Goal: Task Accomplishment & Management: Manage account settings

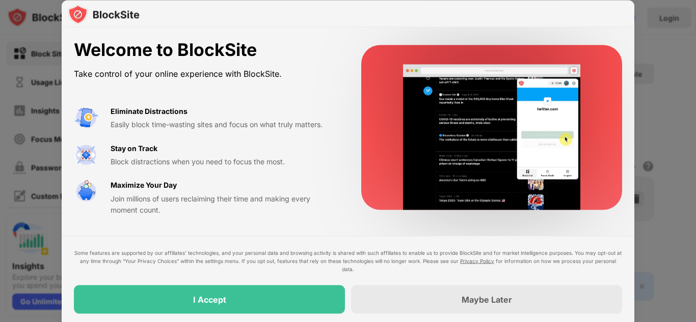
click at [328, 52] on div "Welcome to BlockSite" at bounding box center [205, 50] width 263 height 21
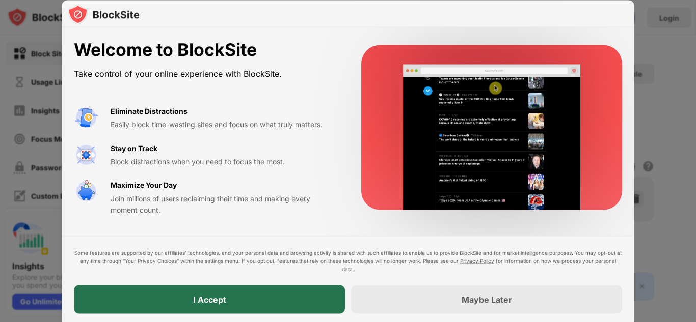
click at [298, 300] on div "I Accept" at bounding box center [209, 299] width 271 height 29
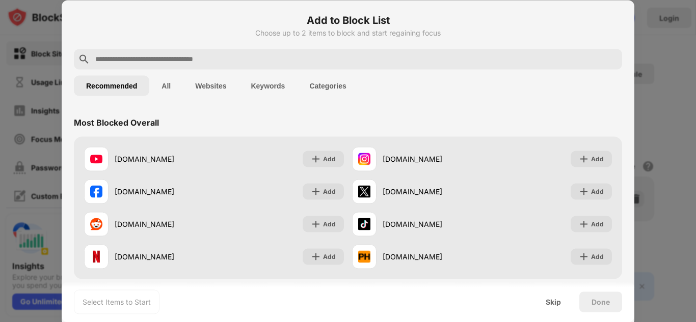
click at [201, 56] on input "text" at bounding box center [356, 59] width 524 height 12
click at [395, 115] on div "Most Blocked Overall" at bounding box center [348, 122] width 548 height 29
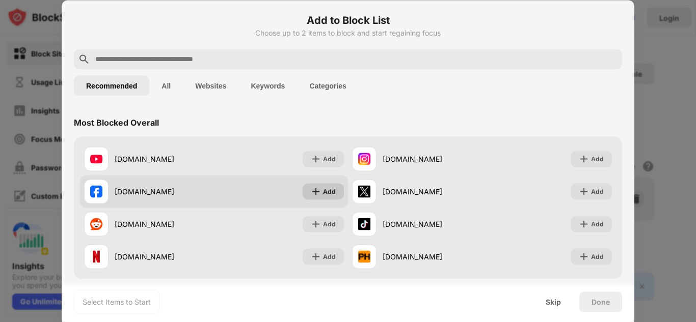
click at [329, 192] on div "Add" at bounding box center [329, 191] width 13 height 10
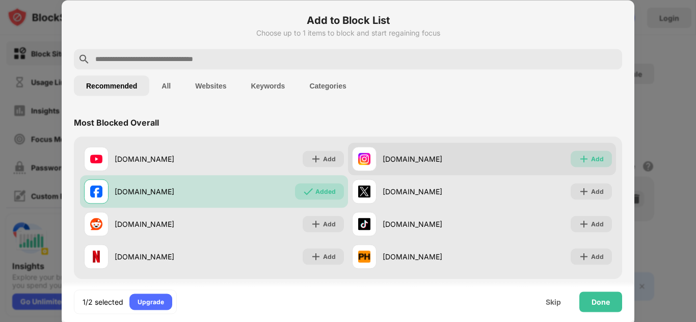
click at [596, 158] on div "Add" at bounding box center [590, 159] width 41 height 16
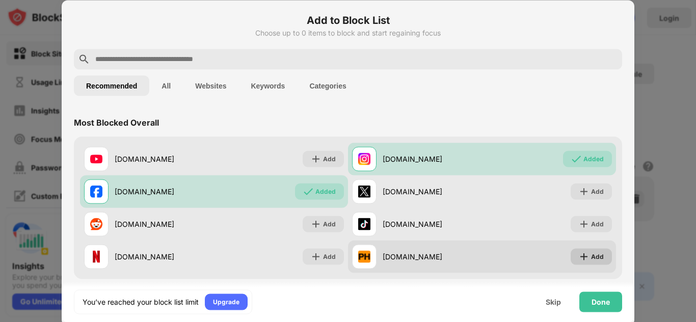
click at [580, 256] on img at bounding box center [584, 257] width 10 height 10
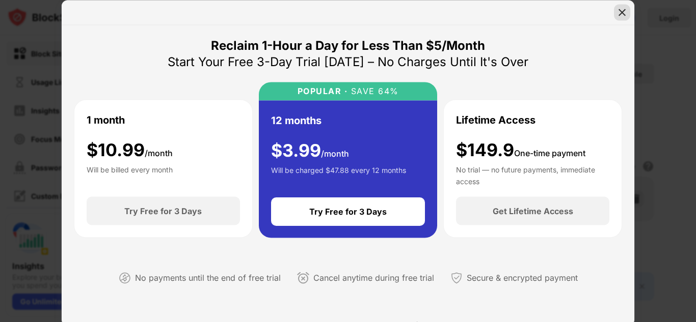
click at [619, 13] on img at bounding box center [622, 12] width 10 height 10
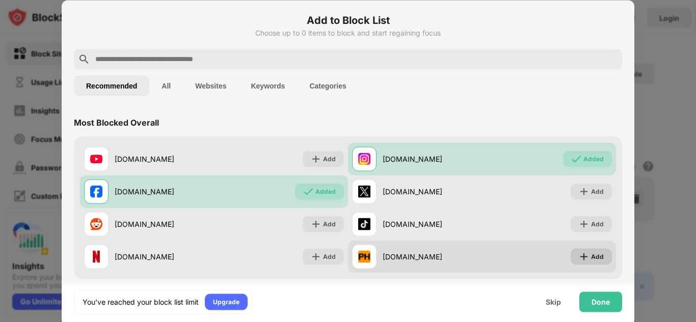
click at [581, 256] on img at bounding box center [584, 257] width 10 height 10
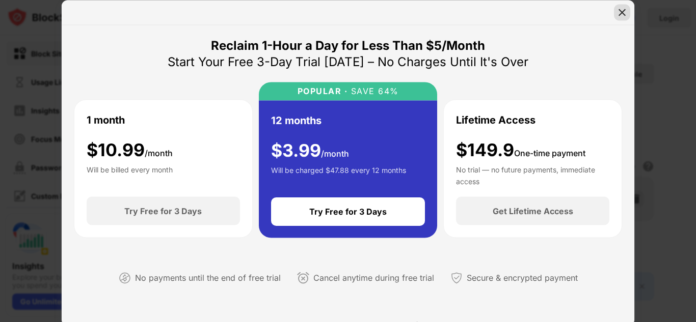
drag, startPoint x: 551, startPoint y: 84, endPoint x: 627, endPoint y: 14, distance: 103.1
click at [627, 14] on div "Reclaim 1-Hour a Day for Less Than $5/Month Start Your Free 3-Day Trial [DATE] …" at bounding box center [348, 163] width 573 height 326
click at [627, 14] on div at bounding box center [622, 12] width 16 height 16
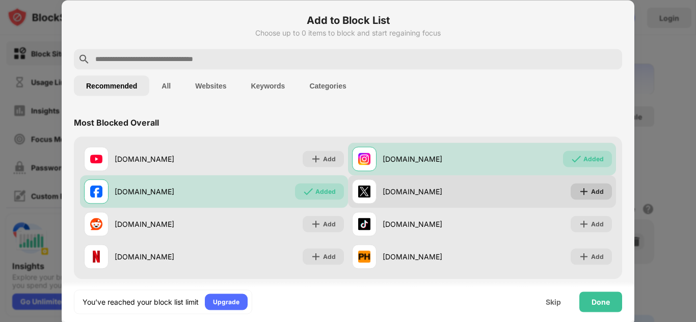
click at [570, 191] on div "Add" at bounding box center [590, 191] width 41 height 16
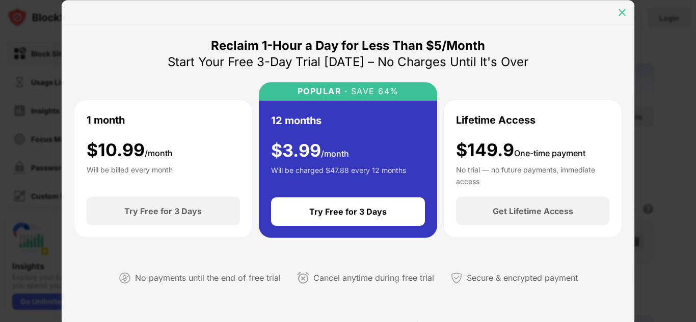
click at [624, 17] on img at bounding box center [622, 12] width 10 height 10
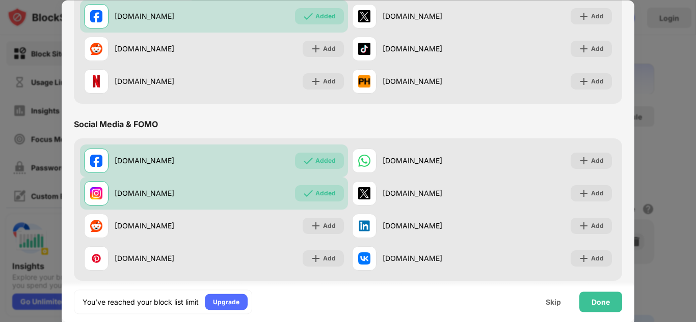
scroll to position [178, 0]
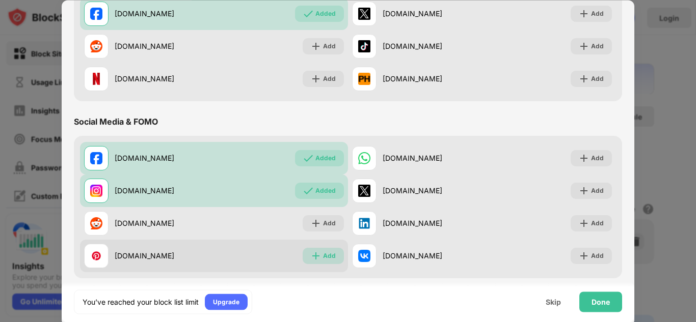
click at [314, 257] on img at bounding box center [316, 256] width 10 height 10
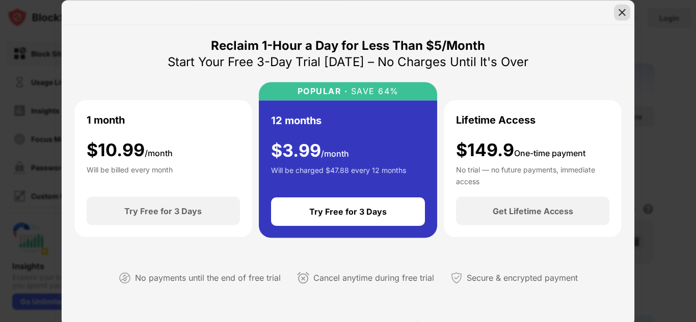
click at [623, 14] on img at bounding box center [622, 12] width 10 height 10
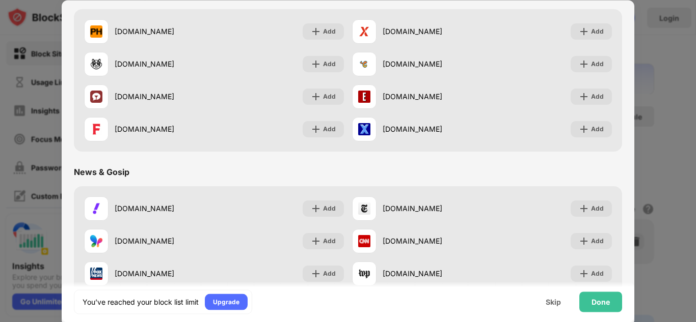
scroll to position [482, 0]
click at [635, 148] on div at bounding box center [348, 161] width 696 height 322
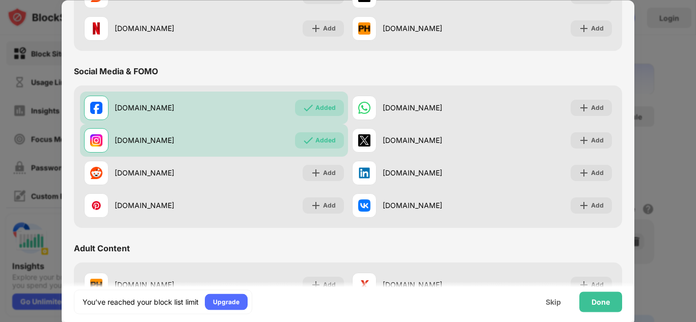
scroll to position [51, 0]
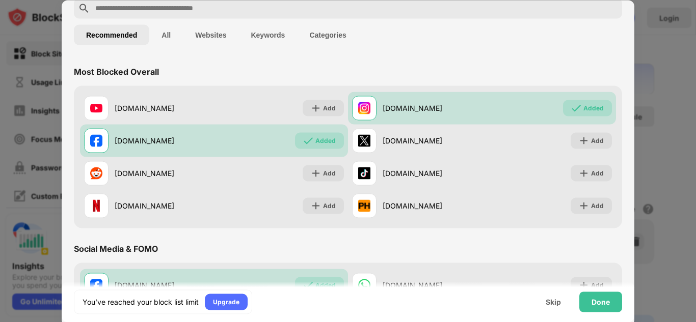
click at [673, 97] on div at bounding box center [348, 161] width 696 height 322
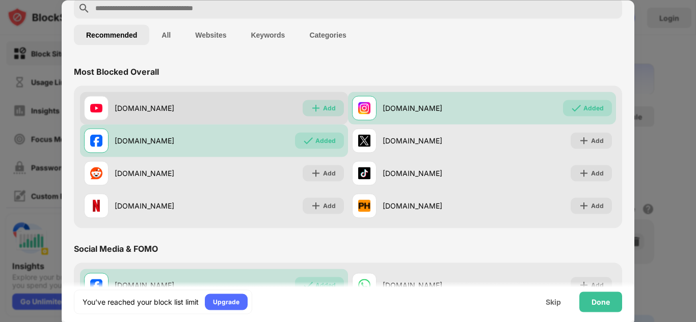
click at [313, 103] on img at bounding box center [316, 108] width 10 height 10
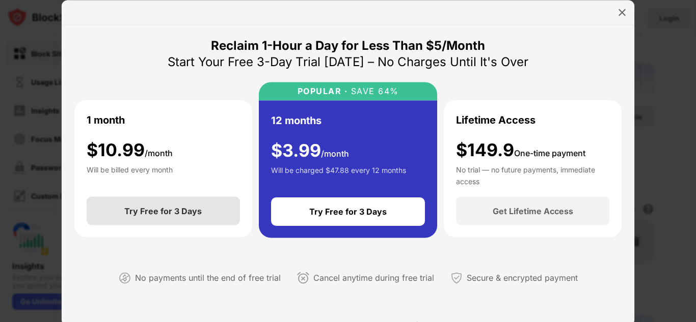
click at [164, 215] on div "Try Free for 3 Days" at bounding box center [162, 211] width 77 height 10
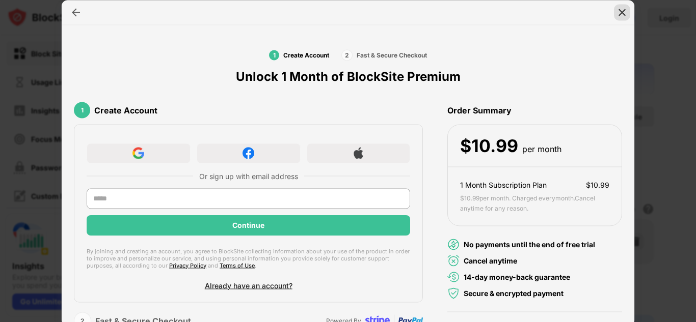
click at [622, 12] on img at bounding box center [622, 12] width 10 height 10
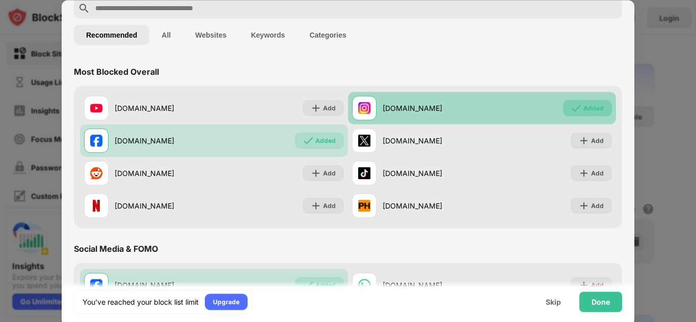
click at [571, 112] on img at bounding box center [576, 108] width 10 height 10
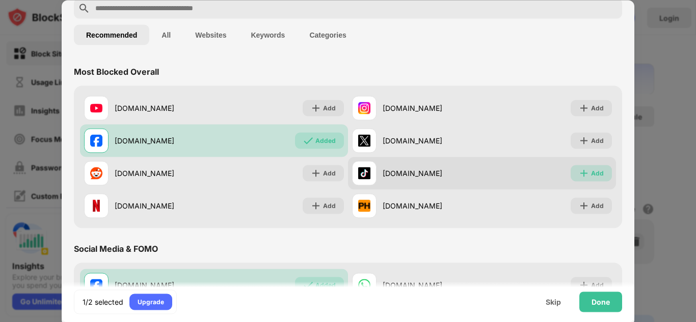
click at [580, 177] on img at bounding box center [584, 173] width 10 height 10
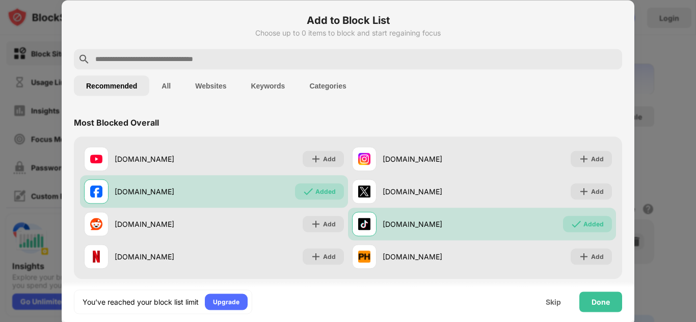
click at [651, 24] on div at bounding box center [348, 161] width 696 height 322
click at [689, 134] on div at bounding box center [348, 161] width 696 height 322
click at [550, 303] on div "Skip" at bounding box center [553, 302] width 15 height 8
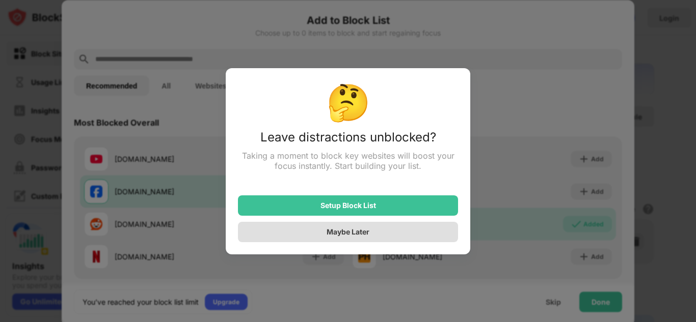
click at [344, 230] on div "Maybe Later" at bounding box center [348, 232] width 43 height 9
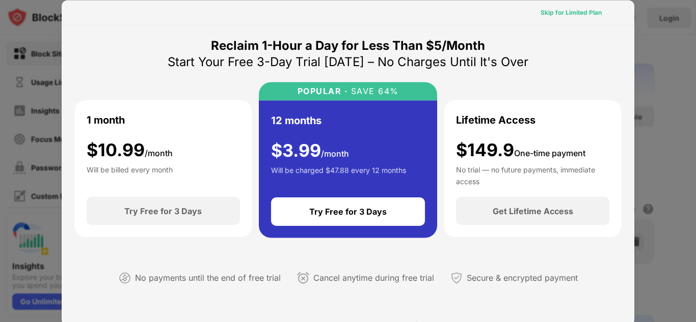
click at [559, 13] on div "Skip for Limited Plan" at bounding box center [570, 12] width 61 height 10
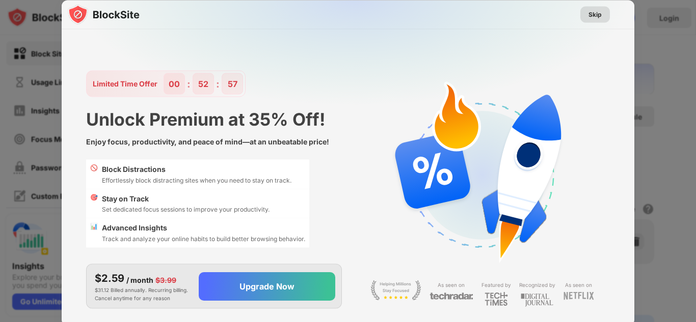
click at [601, 14] on div "Skip" at bounding box center [594, 14] width 13 height 10
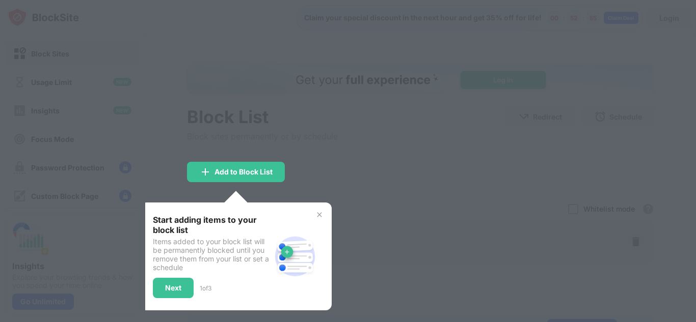
click at [315, 212] on img at bounding box center [319, 215] width 8 height 8
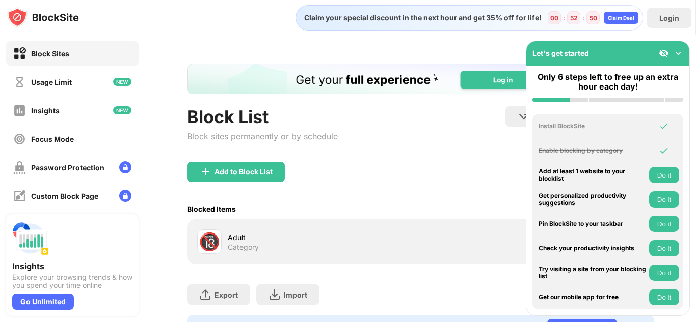
click at [684, 52] on div "Let's get started" at bounding box center [607, 53] width 163 height 25
click at [678, 56] on img at bounding box center [678, 53] width 10 height 10
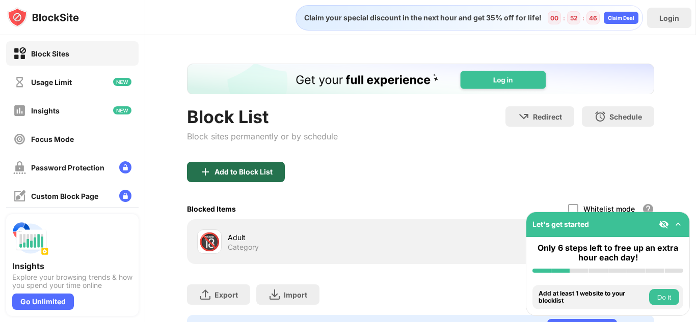
click at [234, 176] on div "Add to Block List" at bounding box center [243, 172] width 58 height 8
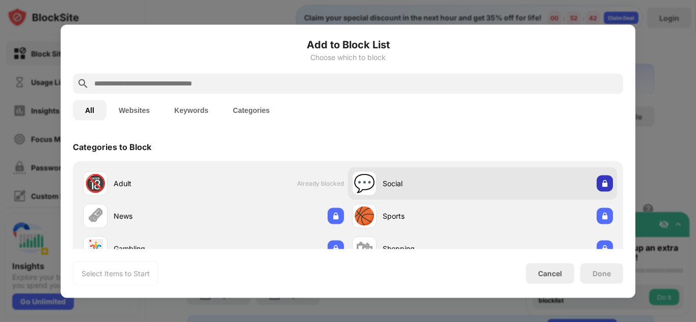
click at [603, 187] on div at bounding box center [604, 183] width 16 height 16
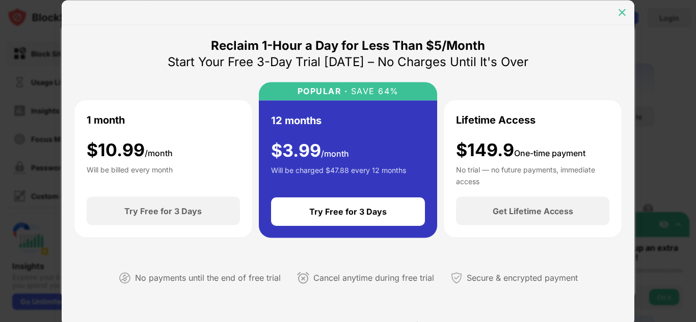
click at [624, 16] on img at bounding box center [622, 12] width 10 height 10
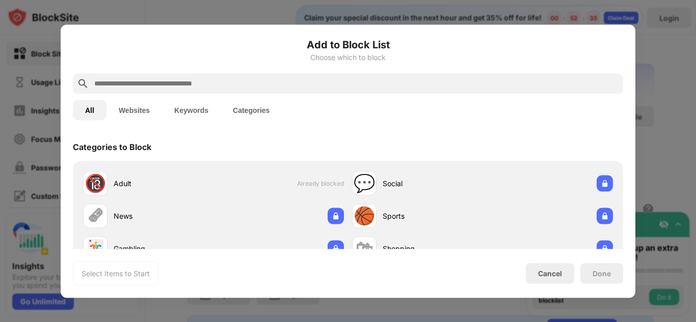
drag, startPoint x: 630, startPoint y: 133, endPoint x: 621, endPoint y: 194, distance: 61.7
click at [621, 194] on div "Add to Block List Choose which to block All Websites Keywords Categories Catego…" at bounding box center [348, 161] width 575 height 274
click at [632, 153] on div "Add to Block List Choose which to block All Websites Keywords Categories Catego…" at bounding box center [348, 161] width 575 height 274
click at [140, 107] on button "Websites" at bounding box center [134, 110] width 56 height 20
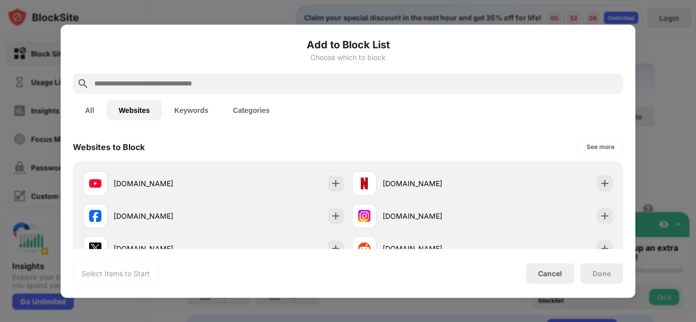
drag, startPoint x: 336, startPoint y: 177, endPoint x: 337, endPoint y: 129, distance: 48.4
click at [337, 129] on div "Add to Block List Choose which to block All Websites Keywords Categories Websit…" at bounding box center [348, 161] width 550 height 249
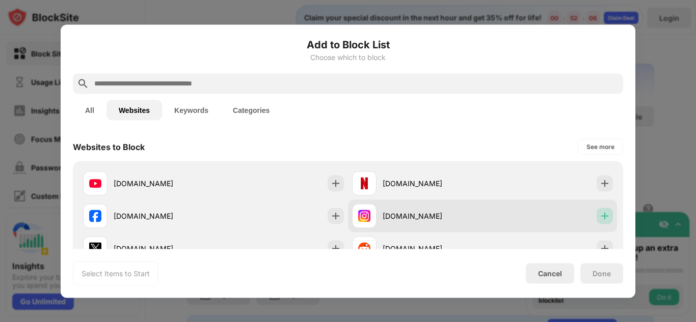
click at [600, 215] on img at bounding box center [605, 216] width 10 height 10
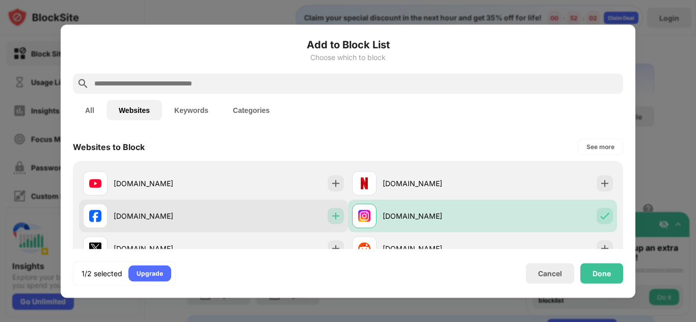
click at [333, 218] on img at bounding box center [336, 216] width 10 height 10
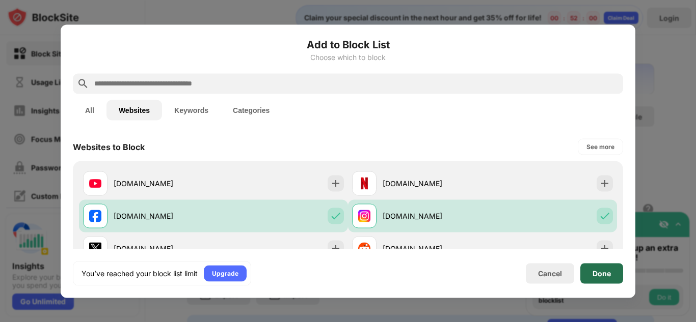
click at [592, 273] on div "Done" at bounding box center [601, 273] width 43 height 20
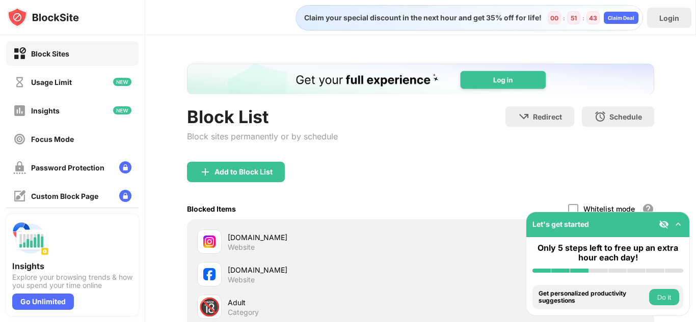
click at [653, 149] on div "Block List Block sites permanently or by schedule Redirect Choose a site to be …" at bounding box center [420, 236] width 551 height 402
click at [668, 298] on button "Do it" at bounding box center [664, 297] width 30 height 16
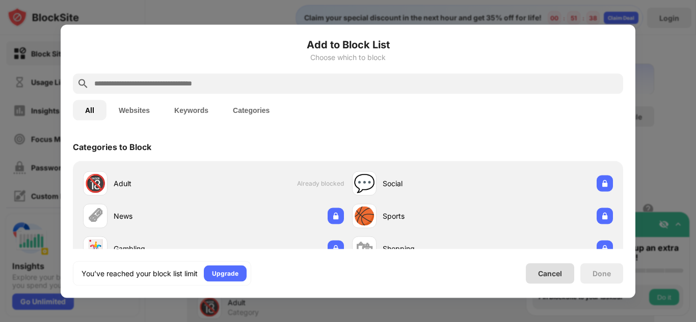
click at [552, 279] on div "Cancel" at bounding box center [550, 273] width 48 height 20
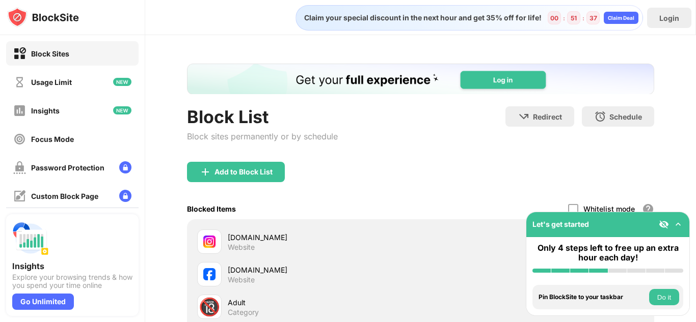
click at [530, 169] on div "Add to Block List" at bounding box center [420, 180] width 467 height 37
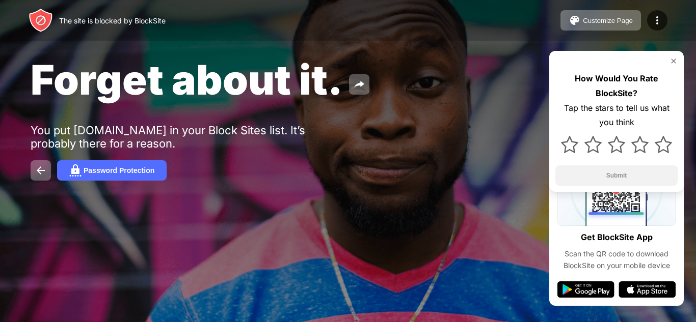
click at [676, 55] on div "How Would You Rate BlockSite? Tap the stars to tell us what you think Submit" at bounding box center [616, 121] width 134 height 141
